Goal: Task Accomplishment & Management: Use online tool/utility

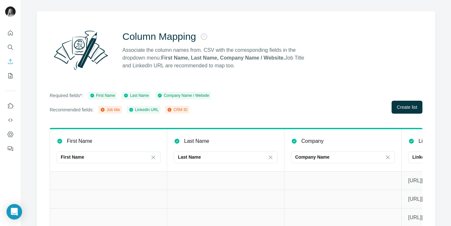
scroll to position [52, 0]
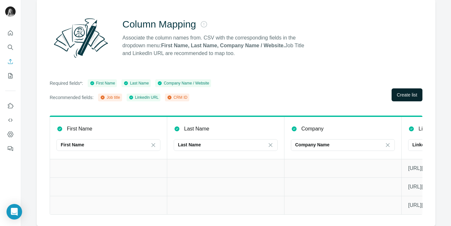
click at [400, 92] on span "Create list" at bounding box center [406, 95] width 20 height 6
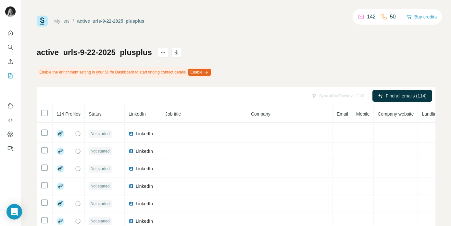
scroll to position [279, 0]
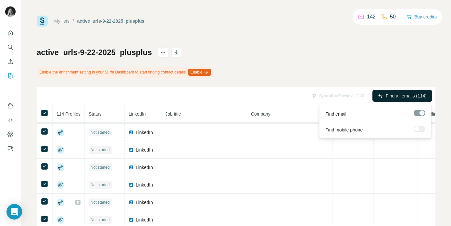
click at [400, 96] on span "Find all emails (114)" at bounding box center [405, 96] width 41 height 6
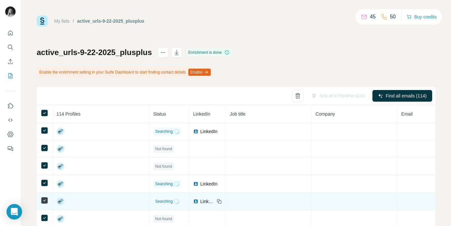
scroll to position [77, 0]
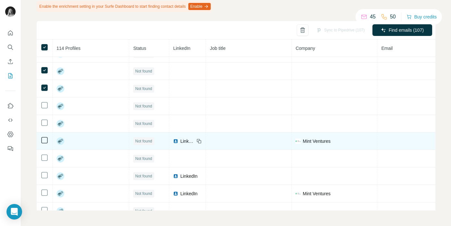
scroll to position [5, 0]
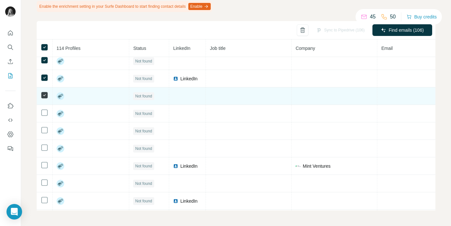
click at [46, 88] on td at bounding box center [45, 97] width 16 height 18
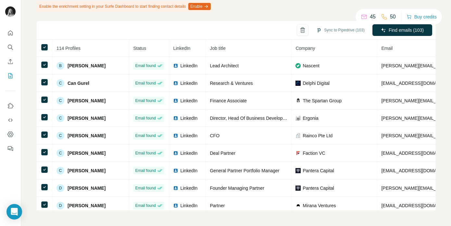
scroll to position [547, 0]
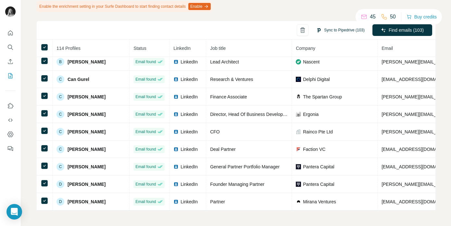
click at [332, 31] on button "Sync to Pipedrive (103)" at bounding box center [339, 30] width 57 height 10
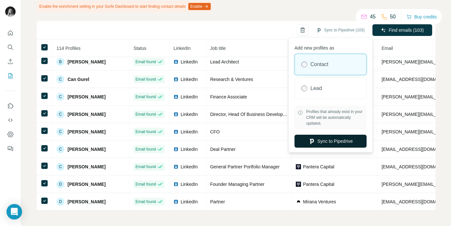
click at [324, 143] on button "Sync to Pipedrive" at bounding box center [330, 141] width 72 height 13
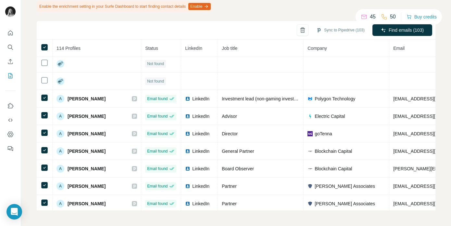
scroll to position [0, 0]
